Goal: Information Seeking & Learning: Find specific fact

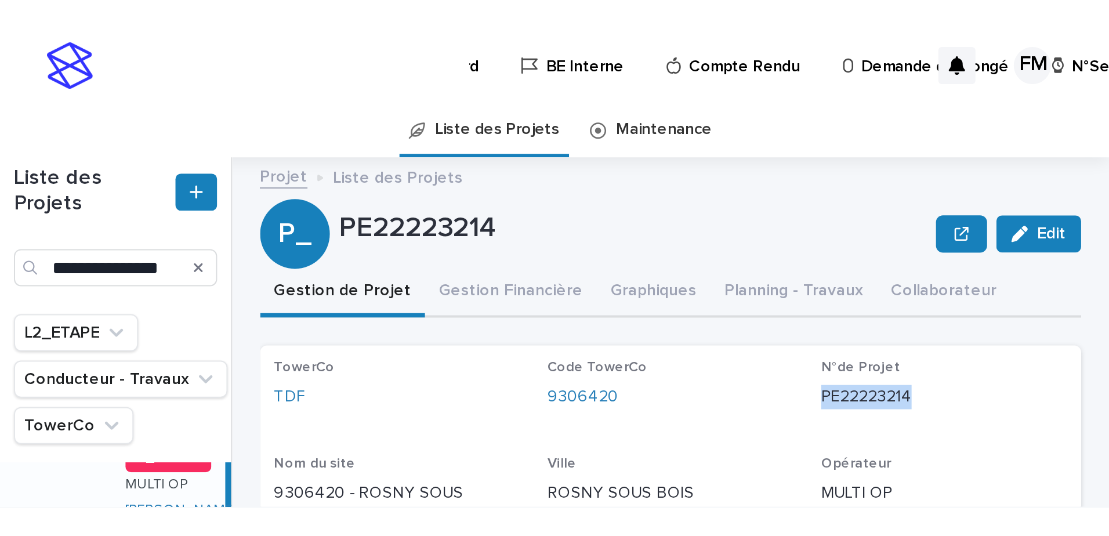
scroll to position [738, 0]
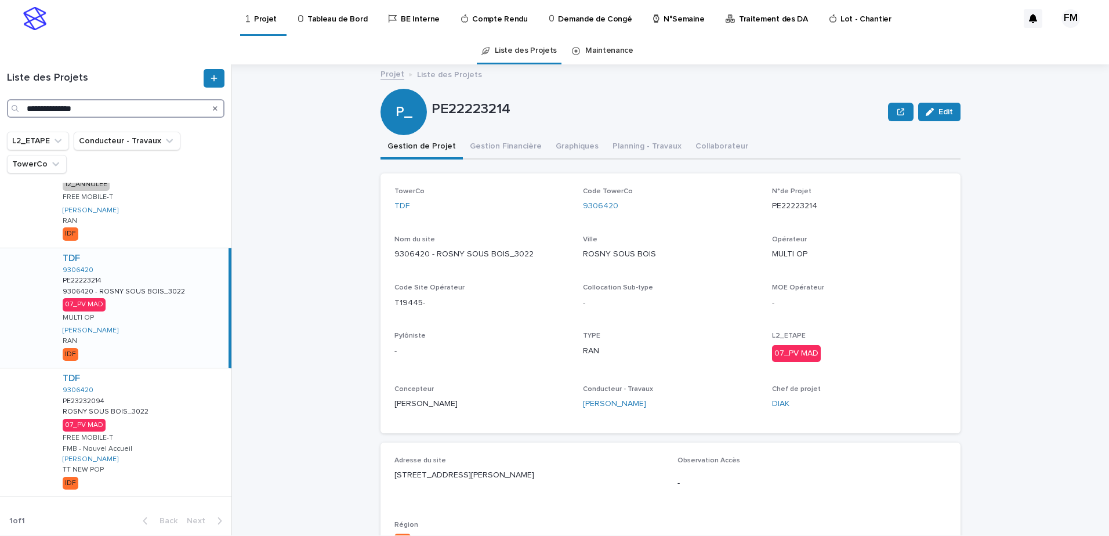
click at [99, 105] on input "**********" at bounding box center [115, 108] width 217 height 19
click at [156, 410] on div "TDF 9306420 PE23232094 PE23232094 ROSNY SOUS BOIS_3022 ROSNY SOUS BOIS_3022 07_…" at bounding box center [142, 432] width 178 height 128
click at [155, 410] on div "TDF 9306420 PE23232094 PE23232094 ROSNY SOUS BOIS_3022 ROSNY SOUS BOIS_3022 07_…" at bounding box center [140, 432] width 175 height 128
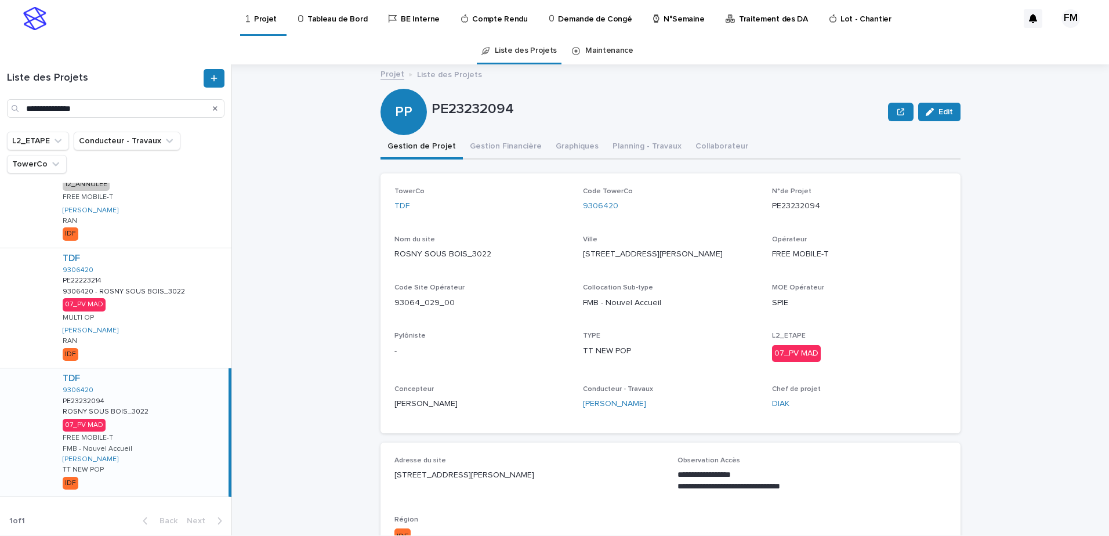
click at [786, 208] on p "PE23232094" at bounding box center [859, 206] width 175 height 12
click at [788, 206] on p "PE23232094" at bounding box center [859, 206] width 175 height 12
copy p "PE23232094"
click at [111, 104] on input "**********" at bounding box center [115, 108] width 217 height 19
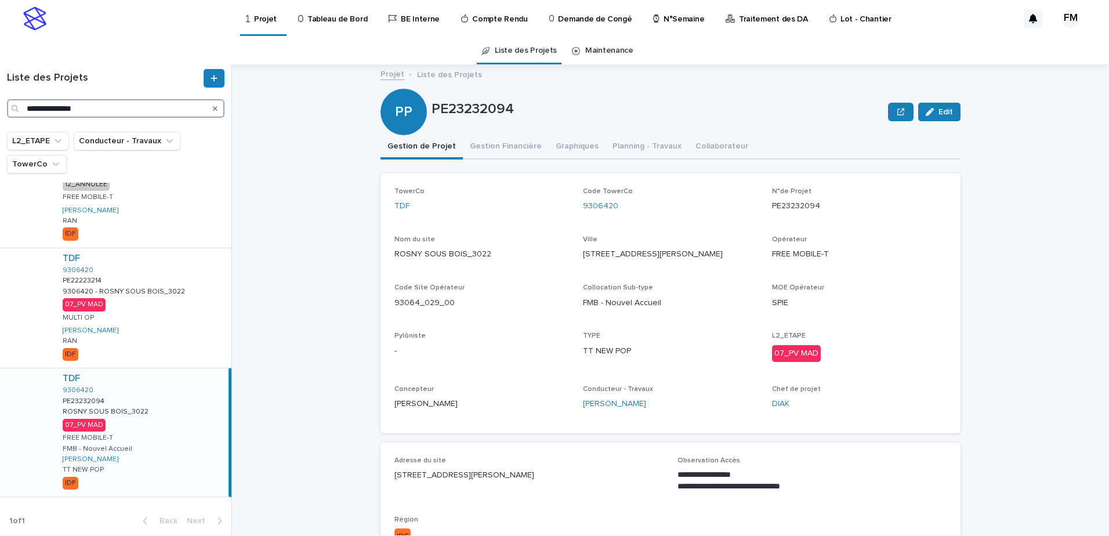
click at [111, 104] on input "**********" at bounding box center [115, 108] width 217 height 19
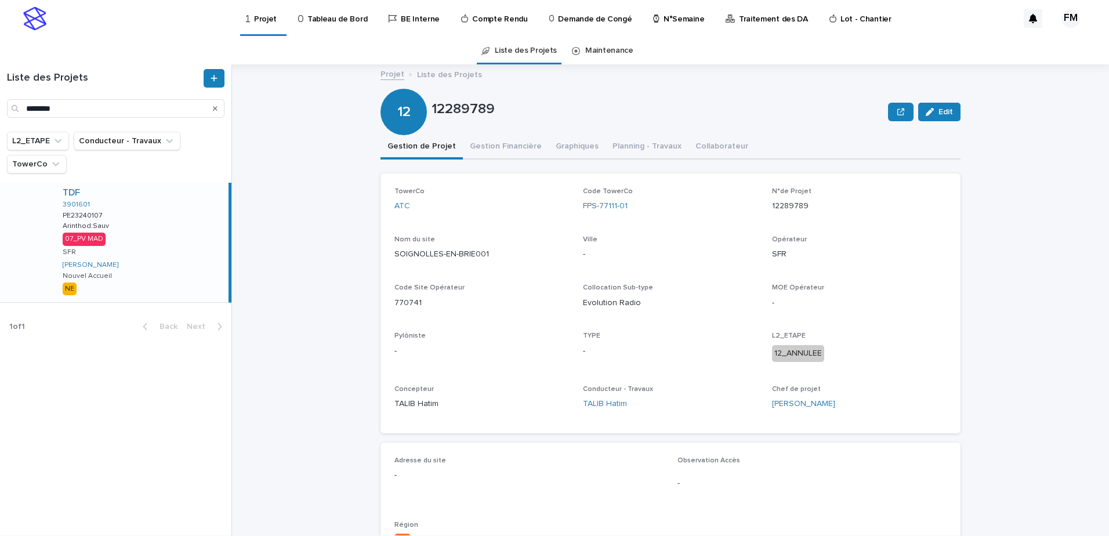
click at [158, 236] on div "TDF 3901601 PE23240107 PE23240107 Arinthod:Sauv Arinthod:Sauv 07_PV MAD SFR FER…" at bounding box center [140, 242] width 175 height 119
click at [781, 202] on p "PE23240107" at bounding box center [859, 206] width 175 height 12
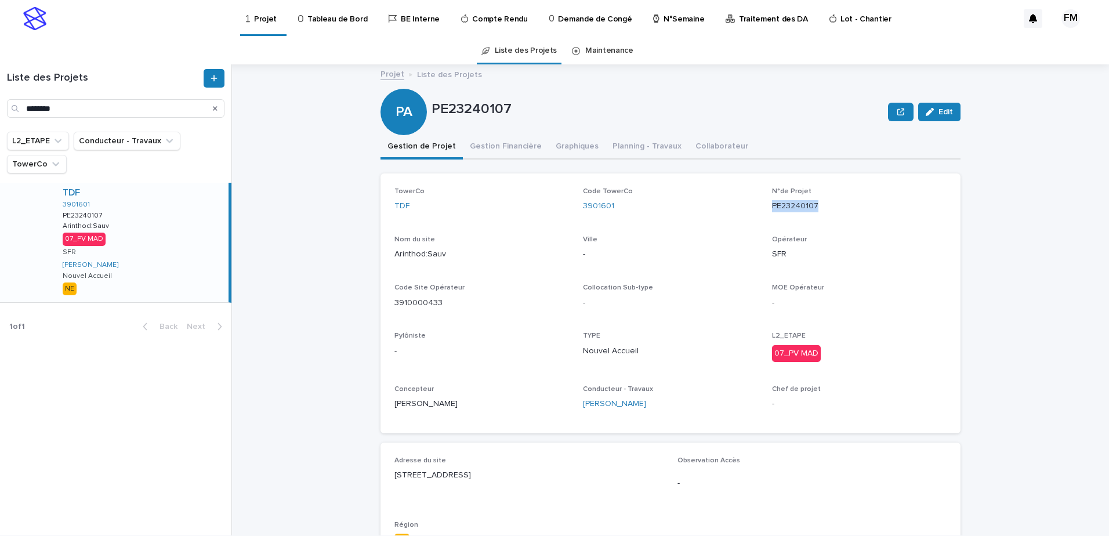
click at [781, 202] on p "PE23240107" at bounding box center [859, 206] width 175 height 12
copy p "PE23240107"
click at [140, 106] on input "********" at bounding box center [115, 108] width 217 height 19
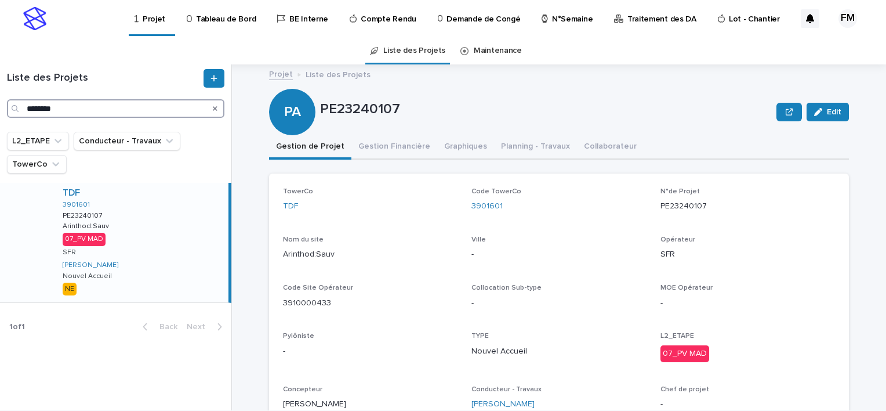
click at [128, 111] on input "********" at bounding box center [115, 108] width 217 height 19
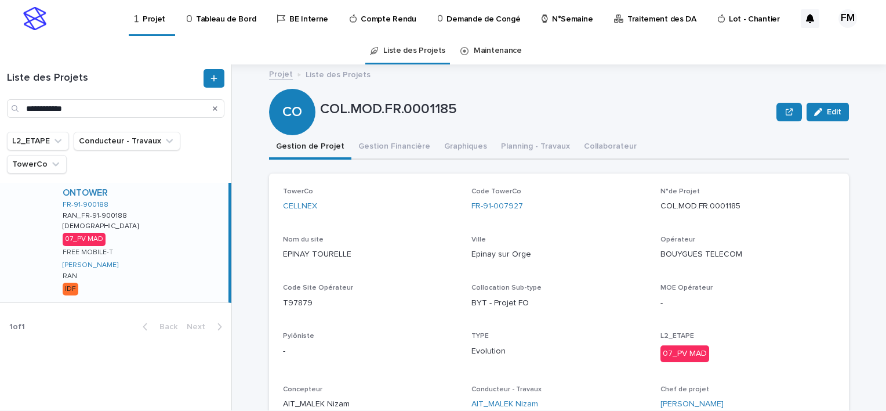
click at [141, 238] on div "ONTOWER FR-91-900188 RAN_FR-91-900188 RAN_FR-91-900188 Juvisy Juvisy 07_PV MAD …" at bounding box center [140, 242] width 175 height 119
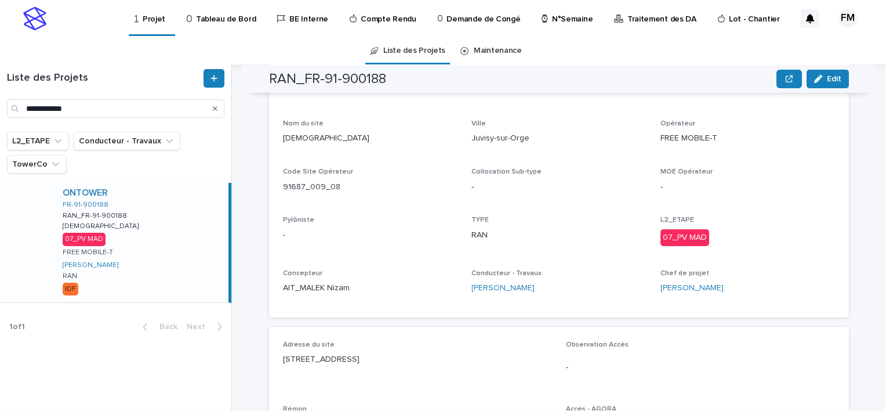
scroll to position [58, 0]
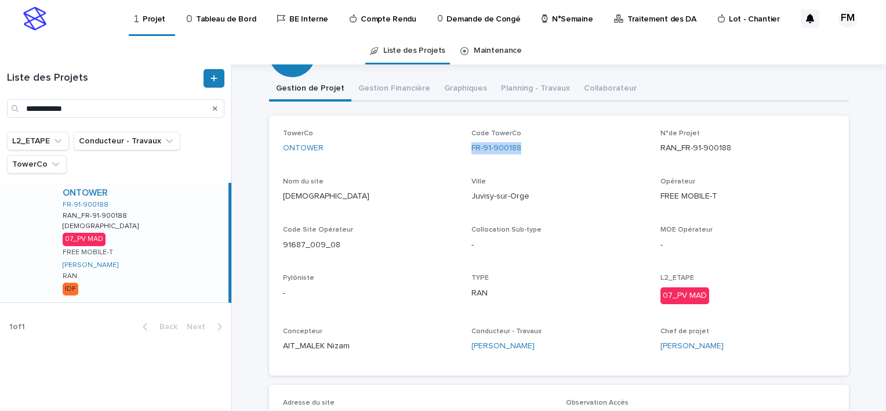
drag, startPoint x: 489, startPoint y: 154, endPoint x: 464, endPoint y: 154, distance: 24.9
click at [464, 154] on div "TowerCo ONTOWER Code TowerCo FR-91-900188 N°de Projet RAN_FR-91-900188 Nom du s…" at bounding box center [559, 245] width 552 height 232
copy link "FR-91-900188"
click at [188, 105] on input "**********" at bounding box center [115, 108] width 217 height 19
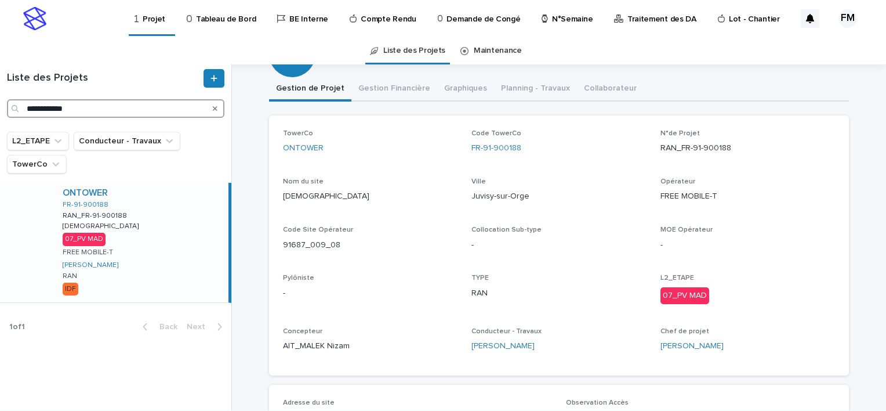
click at [188, 105] on input "**********" at bounding box center [115, 108] width 217 height 19
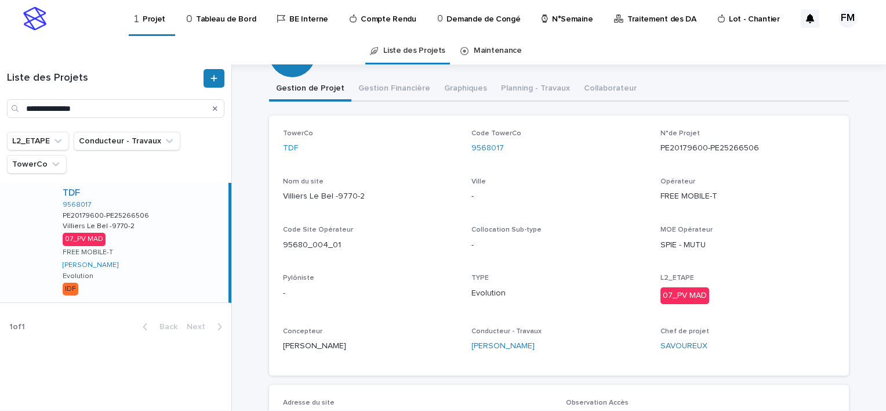
click at [167, 244] on div "TDF 9568017 PE20179600-PE25266506 PE20179600-PE25266506 Villiers Le Bel -9770-2…" at bounding box center [140, 242] width 175 height 119
click at [751, 144] on p "PE20179600-PE25266506" at bounding box center [747, 148] width 175 height 12
click at [740, 148] on p "PE20179600-PE25266506" at bounding box center [747, 148] width 175 height 12
copy p "PE25266506"
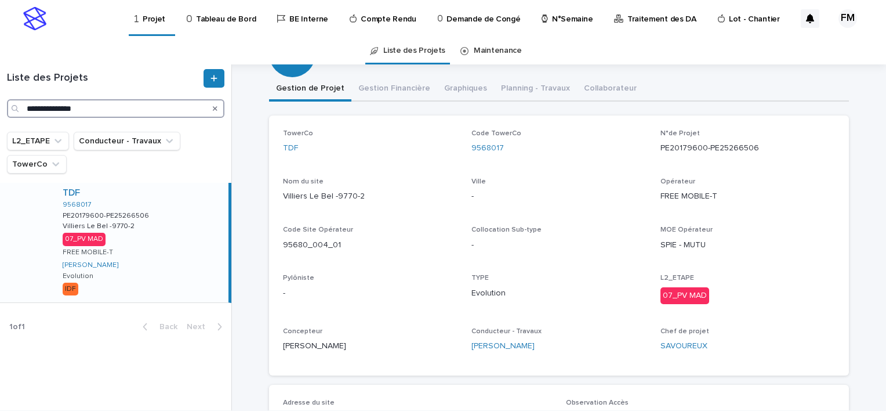
click at [59, 111] on input "**********" at bounding box center [115, 108] width 217 height 19
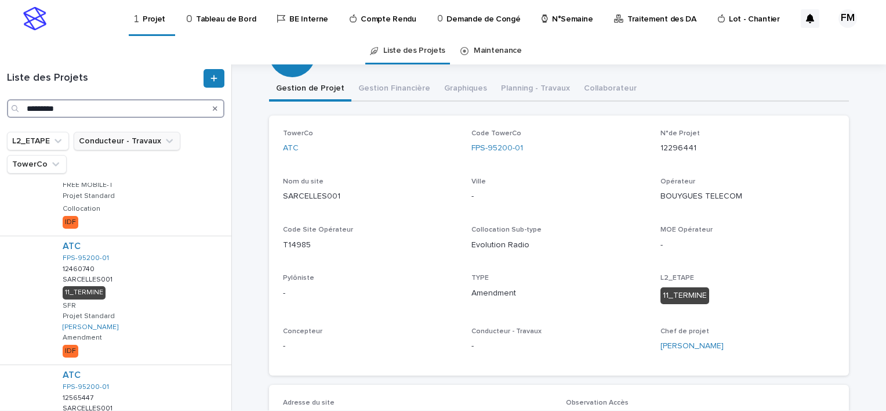
scroll to position [763, 0]
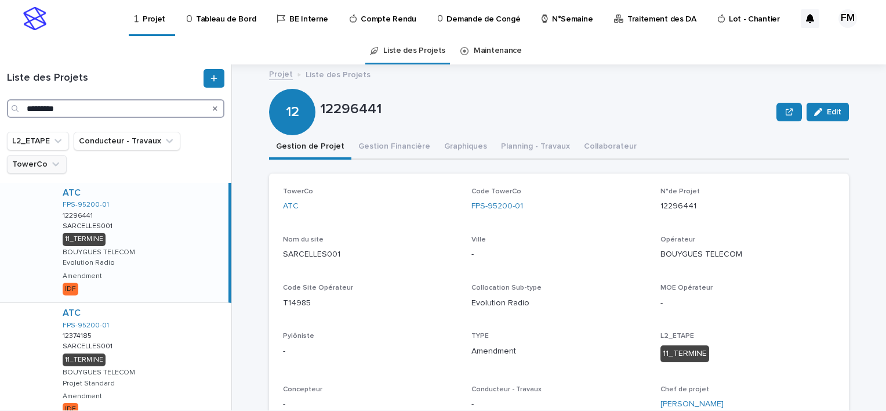
type input "*********"
click at [52, 162] on icon "TowerCo" at bounding box center [56, 164] width 12 height 12
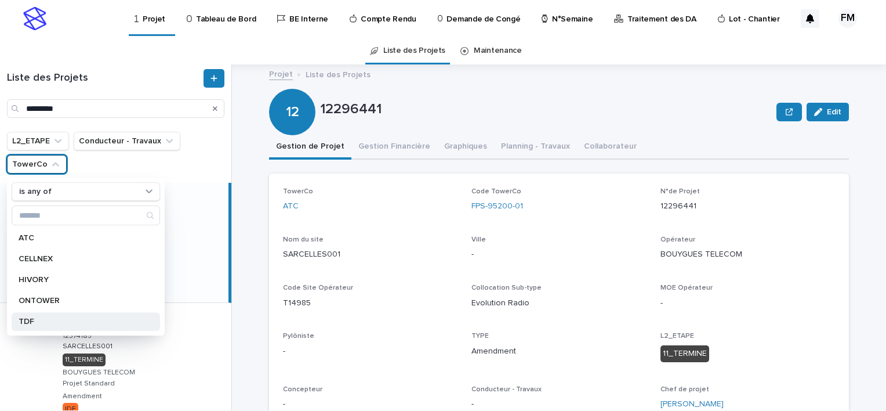
click at [49, 315] on div "TDF" at bounding box center [86, 321] width 148 height 19
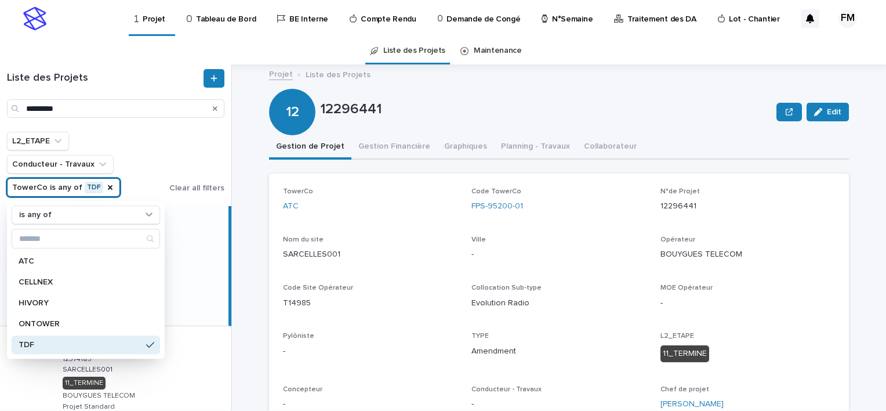
click at [167, 167] on ul "L2_ETAPE Conducteur - Travaux TowerCo is any of TDF is any of ATC CELLNEX HIVOR…" at bounding box center [86, 164] width 162 height 70
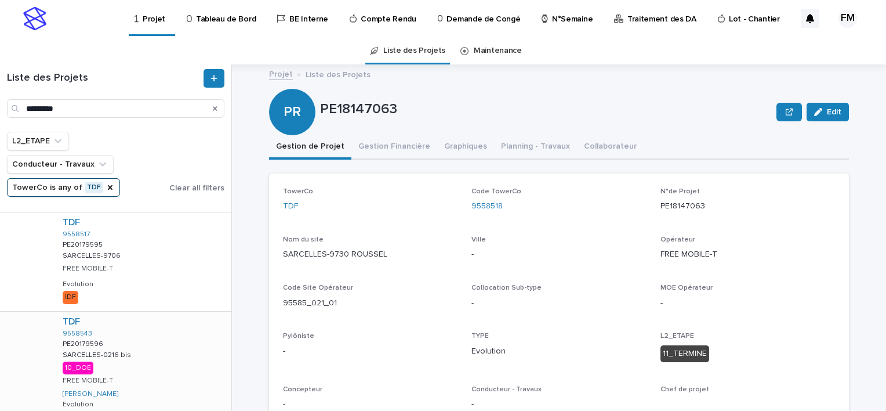
scroll to position [232, 0]
click at [165, 344] on div "TDF 9558543 PE20179596 PE20179596 SARCELLES-0216 bis [GEOGRAPHIC_DATA]-0216 bis…" at bounding box center [142, 373] width 178 height 119
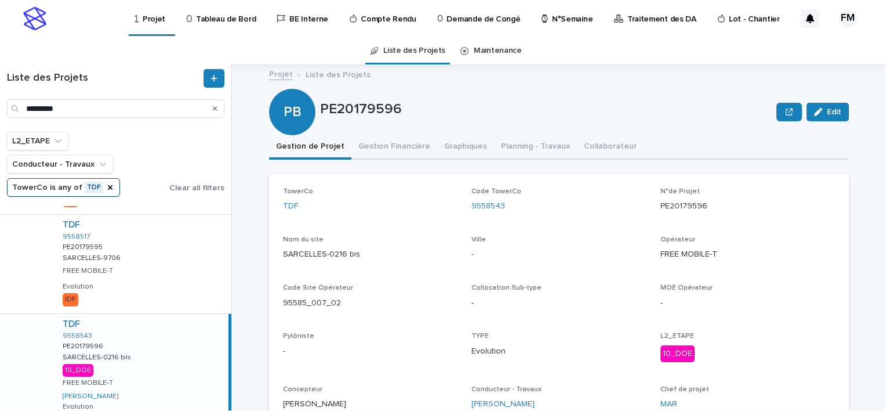
click at [158, 372] on div "TDF 9558543 PE20179596 PE20179596 SARCELLES-0216 bis [GEOGRAPHIC_DATA]-0216 bis…" at bounding box center [140, 373] width 175 height 119
click at [680, 205] on p "PE20179596" at bounding box center [747, 206] width 175 height 12
copy p "PE20179596"
click at [162, 30] on link "Projet" at bounding box center [151, 17] width 37 height 34
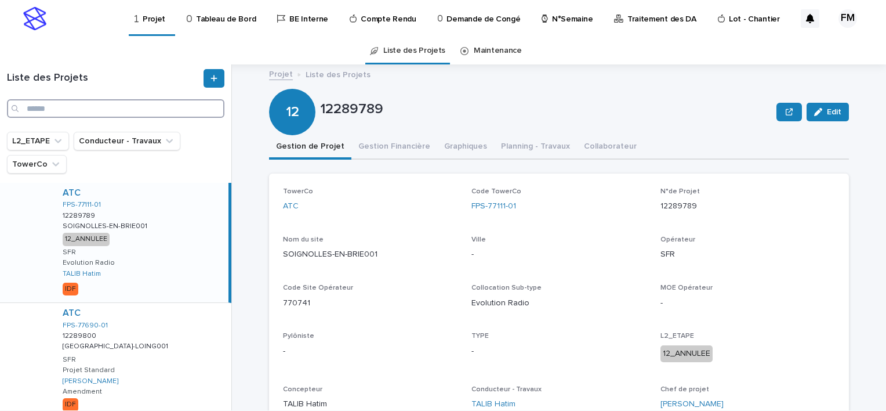
click at [92, 114] on input "Search" at bounding box center [115, 108] width 217 height 19
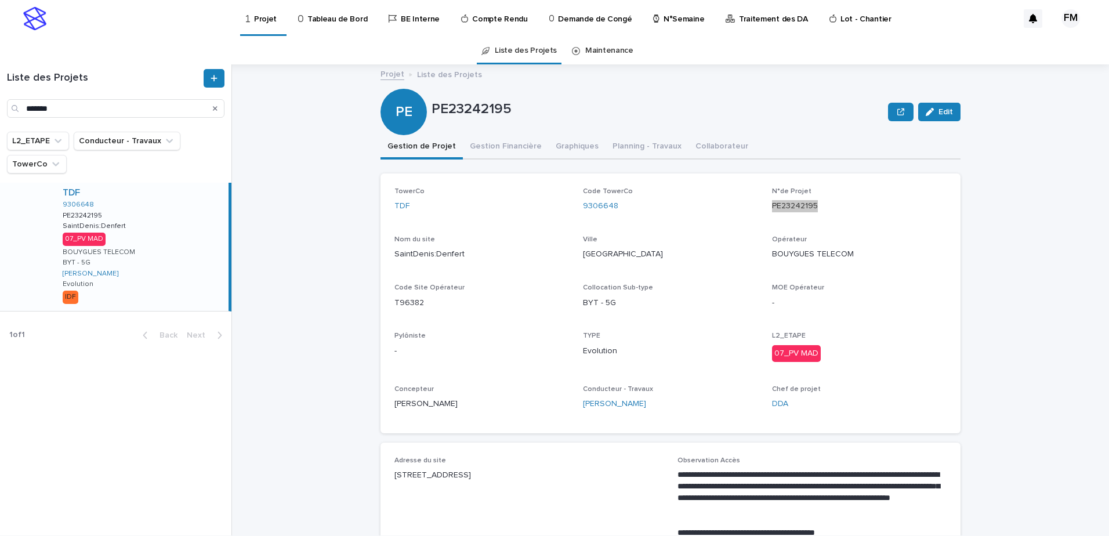
scroll to position [58, 0]
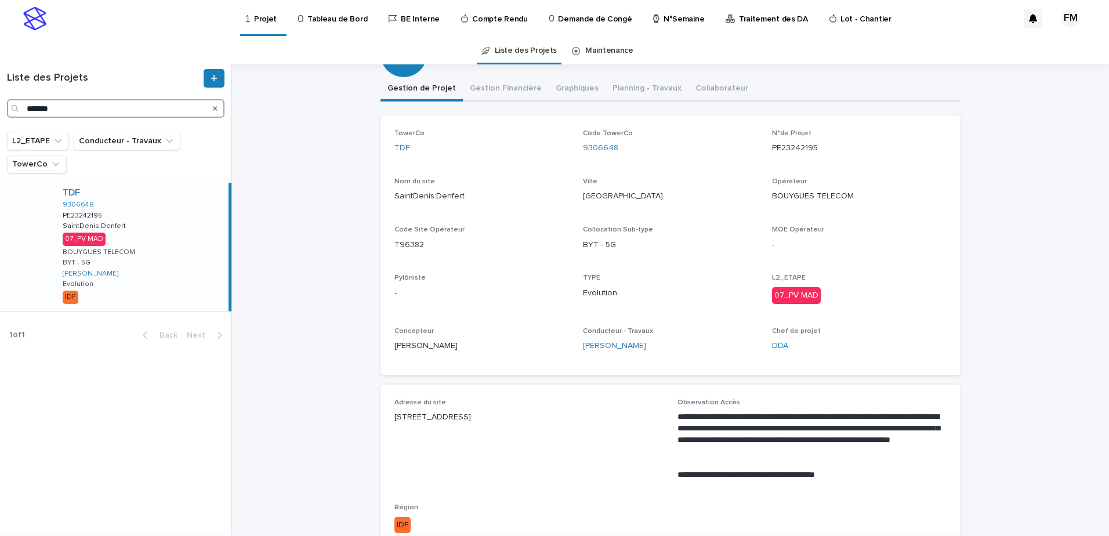
click at [85, 110] on input "*******" at bounding box center [115, 108] width 217 height 19
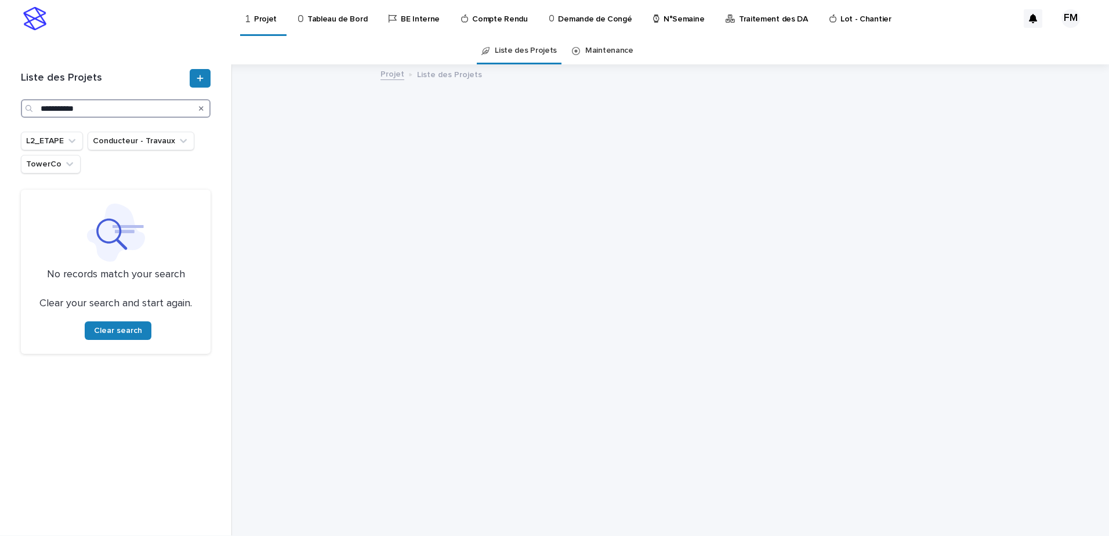
type input "**********"
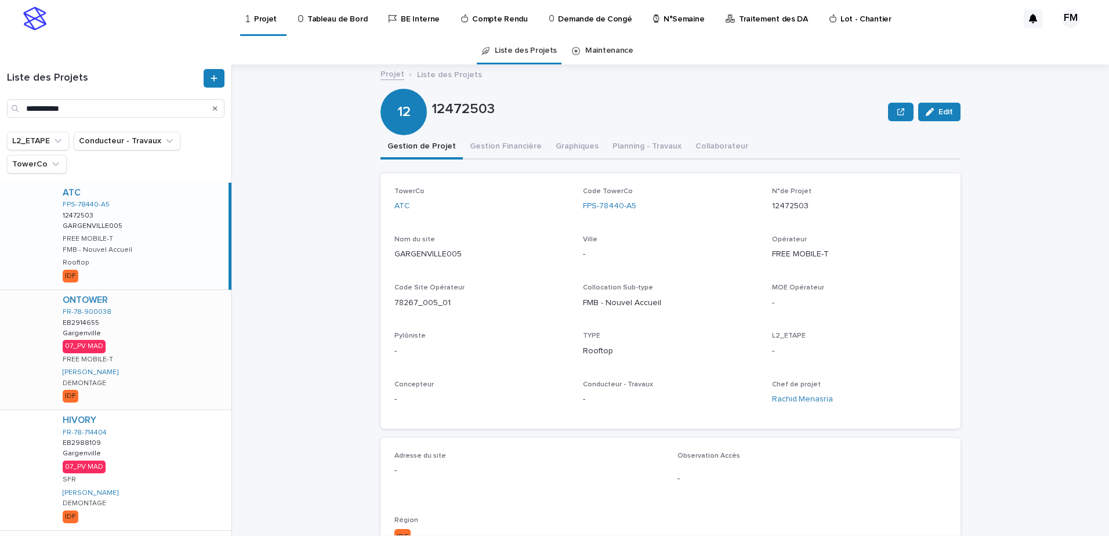
click at [155, 346] on div "ONTOWER FR-78-900038 EB2914655 EB2914655 Gargenville Gargenville 07_PV MAD FREE…" at bounding box center [142, 349] width 178 height 119
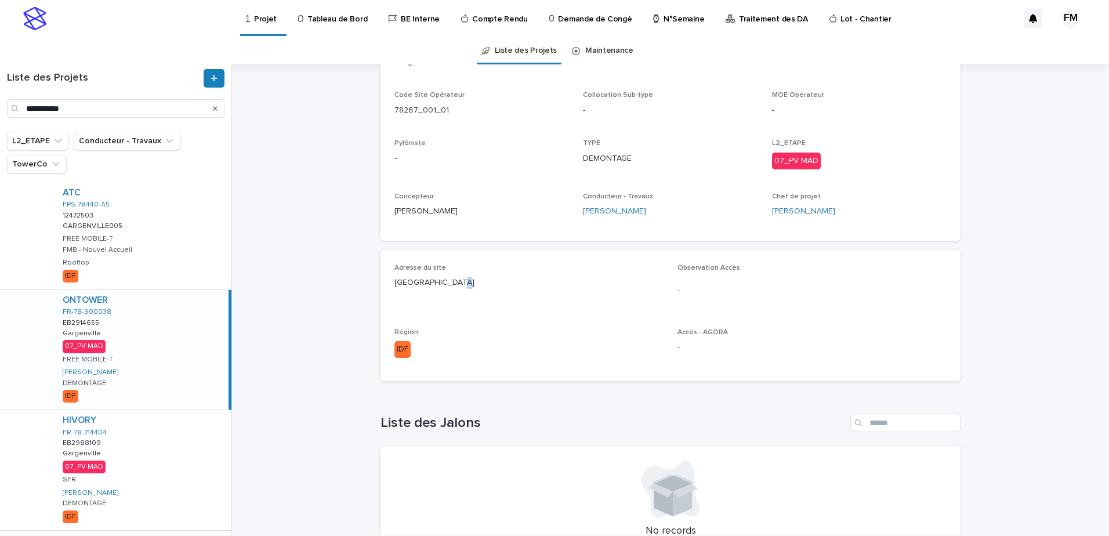
click at [449, 281] on p "Château d’eau rue du montoir 78440 GARGENVILLE" at bounding box center [528, 283] width 269 height 12
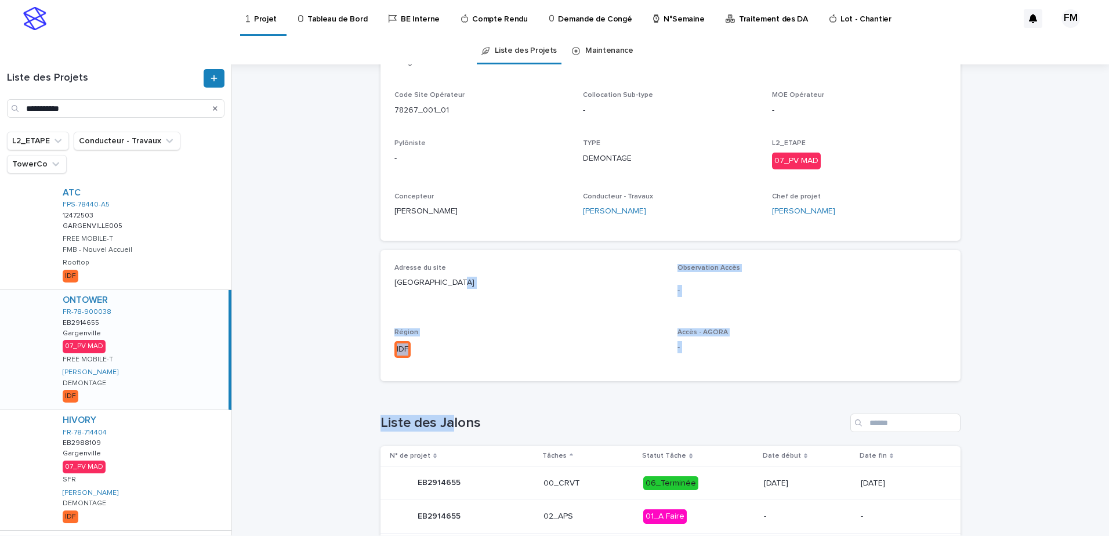
scroll to position [303, 0]
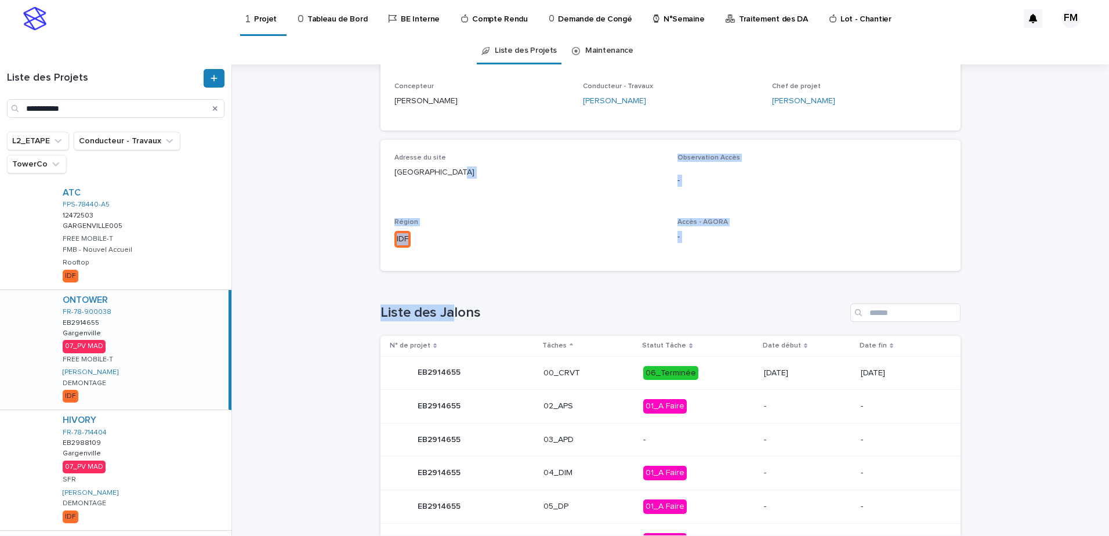
click at [449, 281] on div "Loading... Saving… Liste des Jalons N° de projet Tâches Statut Tâche Date début…" at bounding box center [670, 488] width 580 height 417
drag, startPoint x: 449, startPoint y: 281, endPoint x: 430, endPoint y: 159, distance: 122.7
click at [430, 159] on span "Adresse du site" at bounding box center [420, 157] width 52 height 7
click at [429, 172] on p "Château d’eau rue du montoir 78440 GARGENVILLE" at bounding box center [528, 172] width 269 height 12
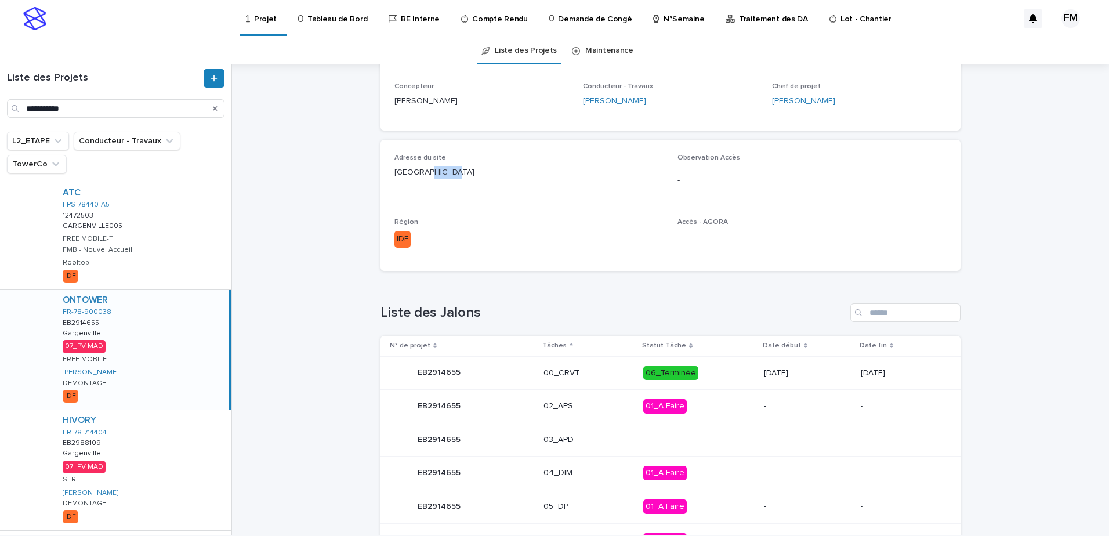
click at [429, 172] on p "Château d’eau rue du montoir 78440 GARGENVILLE" at bounding box center [528, 172] width 269 height 12
click at [429, 173] on p "Château d’eau rue du montoir 78440 GARGENVILLE" at bounding box center [528, 172] width 269 height 12
copy p "Château d’eau rue du montoir 78440 GARGENVILLE"
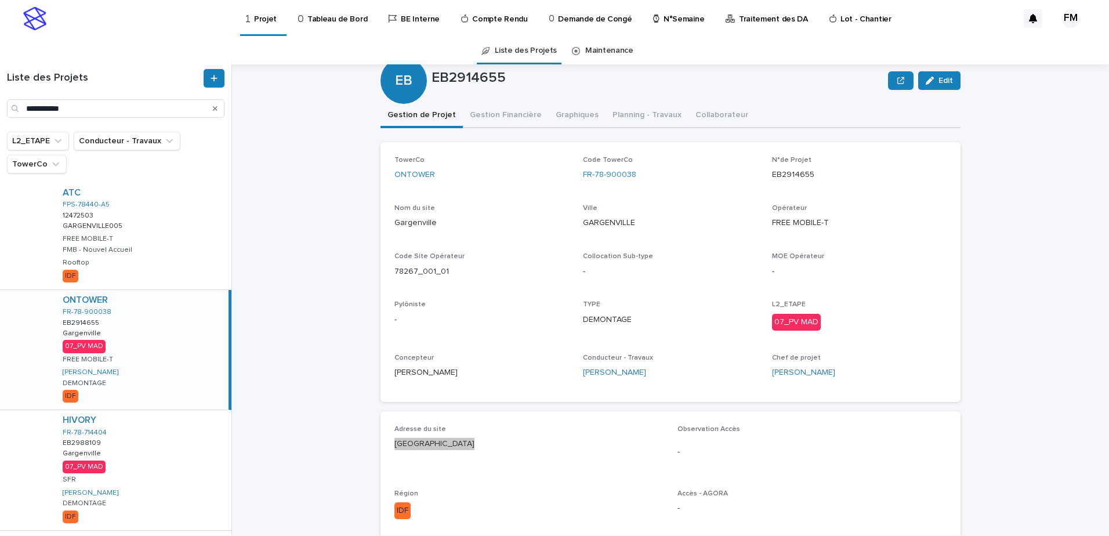
scroll to position [13, 0]
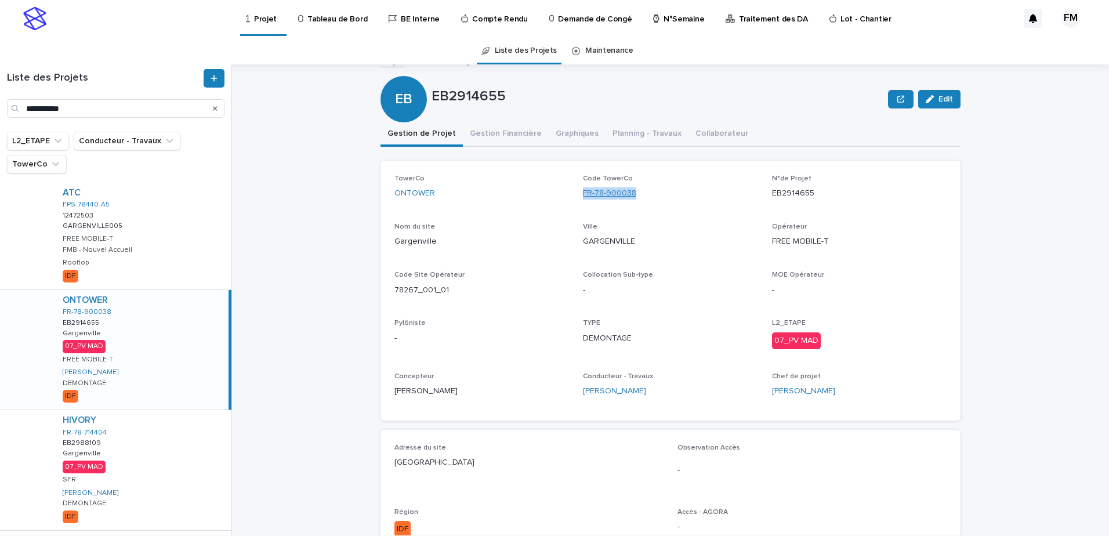
drag, startPoint x: 642, startPoint y: 208, endPoint x: 578, endPoint y: 199, distance: 64.9
click at [583, 199] on div "Code TowerCo FR-78-900038" at bounding box center [670, 192] width 175 height 34
copy link "FR-78-900038"
click at [153, 437] on div "HIVORY FR-78-714404 EB2988109 EB2988109 Gargenville Gargenville 07_PV MAD SFR F…" at bounding box center [142, 469] width 178 height 119
copy link "FR-78-714404"
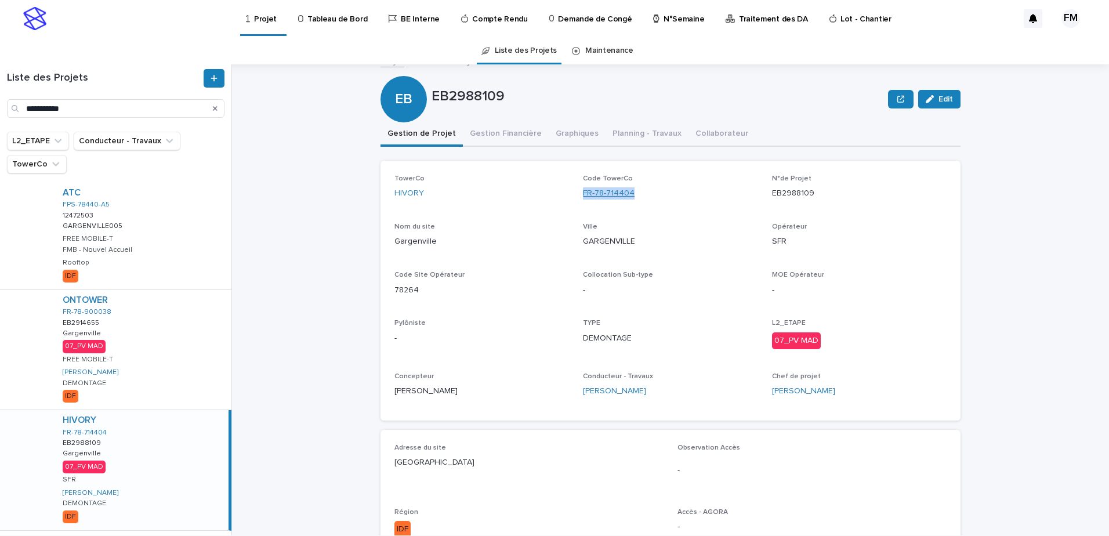
drag, startPoint x: 644, startPoint y: 196, endPoint x: 579, endPoint y: 198, distance: 65.0
click at [583, 198] on div "FR-78-714404" at bounding box center [670, 193] width 175 height 12
click at [413, 240] on p "Gargenville" at bounding box center [481, 241] width 175 height 12
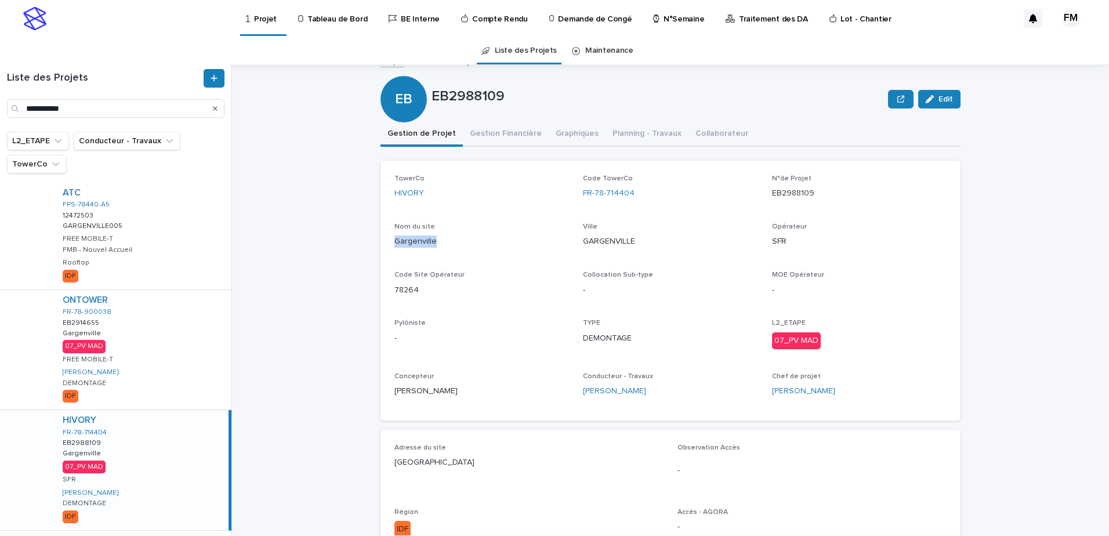
copy p "Gargenville"
click at [787, 238] on p "SFR" at bounding box center [859, 241] width 175 height 12
click at [779, 238] on p "SFR" at bounding box center [859, 241] width 175 height 12
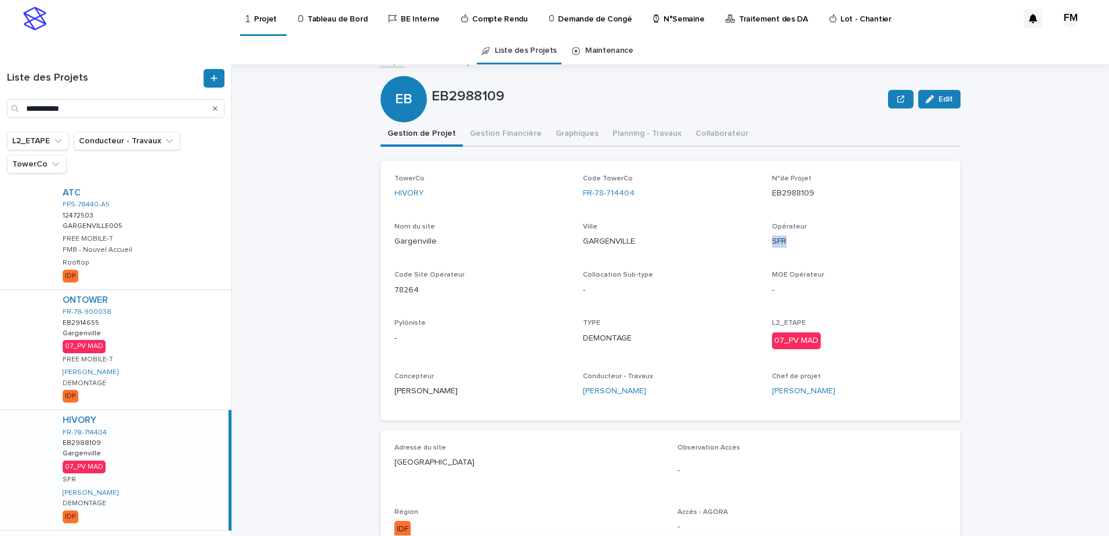
copy p "SFR"
click at [190, 331] on div "ONTOWER FR-78-900038 EB2914655 EB2914655 Gargenville Gargenville 07_PV MAD FREE…" at bounding box center [142, 349] width 178 height 119
click at [406, 289] on p "78267_001_01" at bounding box center [481, 290] width 175 height 12
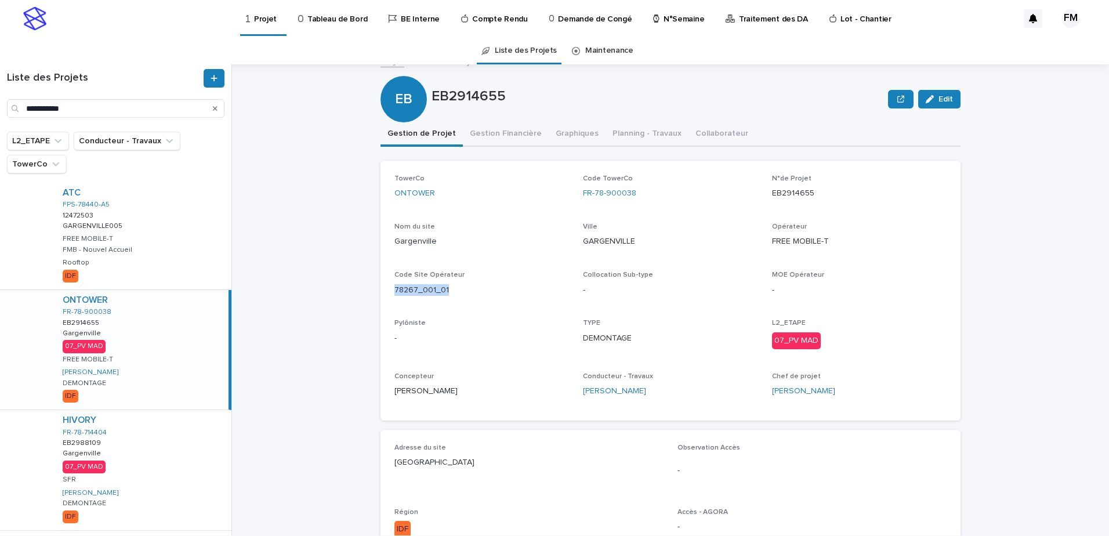
copy p "78267_001_01"
click at [160, 438] on div "HIVORY FR-78-714404 EB2988109 EB2988109 Gargenville Gargenville 07_PV MAD SFR F…" at bounding box center [142, 469] width 178 height 119
click at [406, 289] on p "78264" at bounding box center [481, 290] width 175 height 12
copy p "78264"
